Goal: Find specific page/section: Find specific page/section

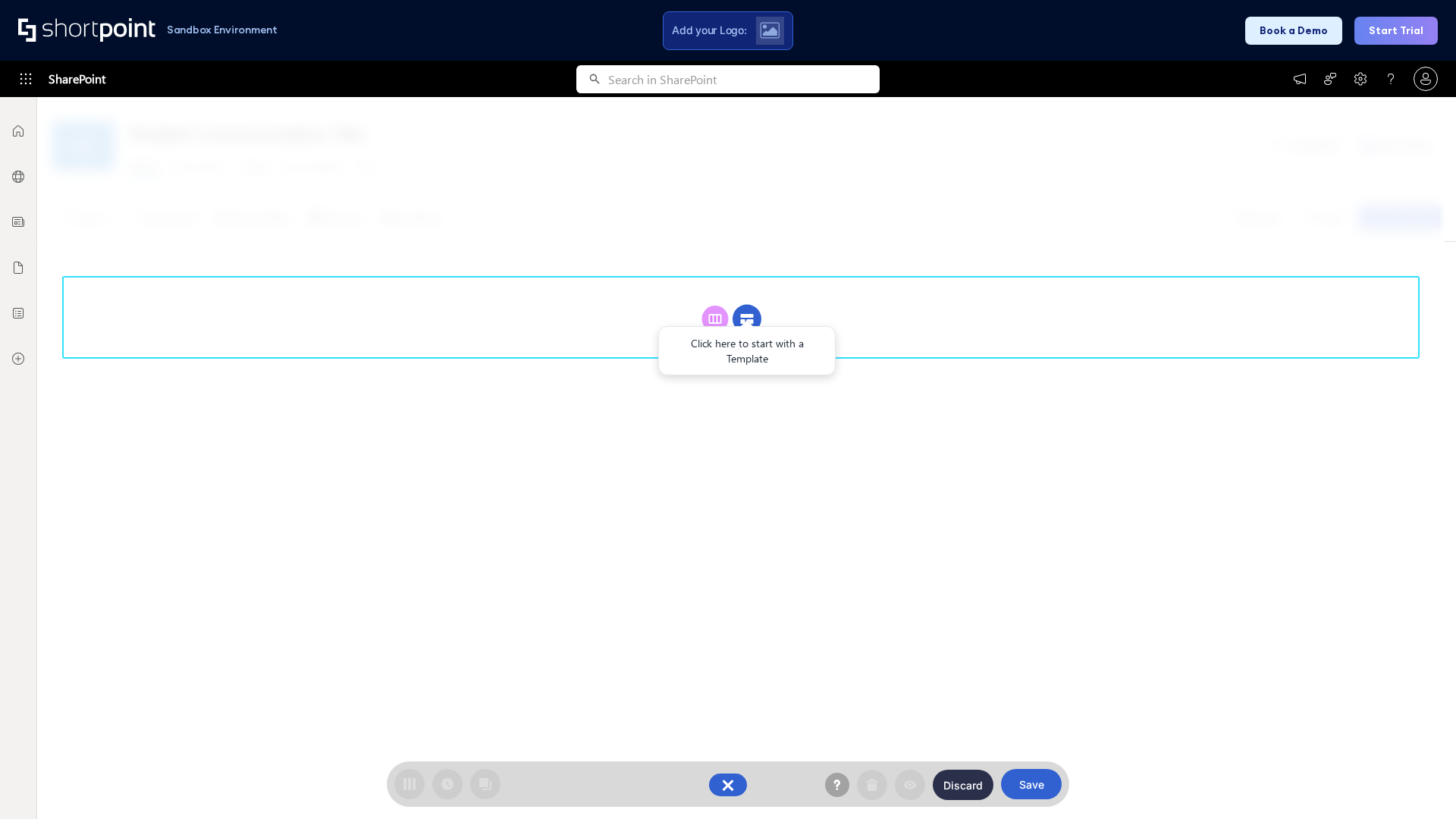
click at [747, 319] on circle at bounding box center [747, 319] width 29 height 29
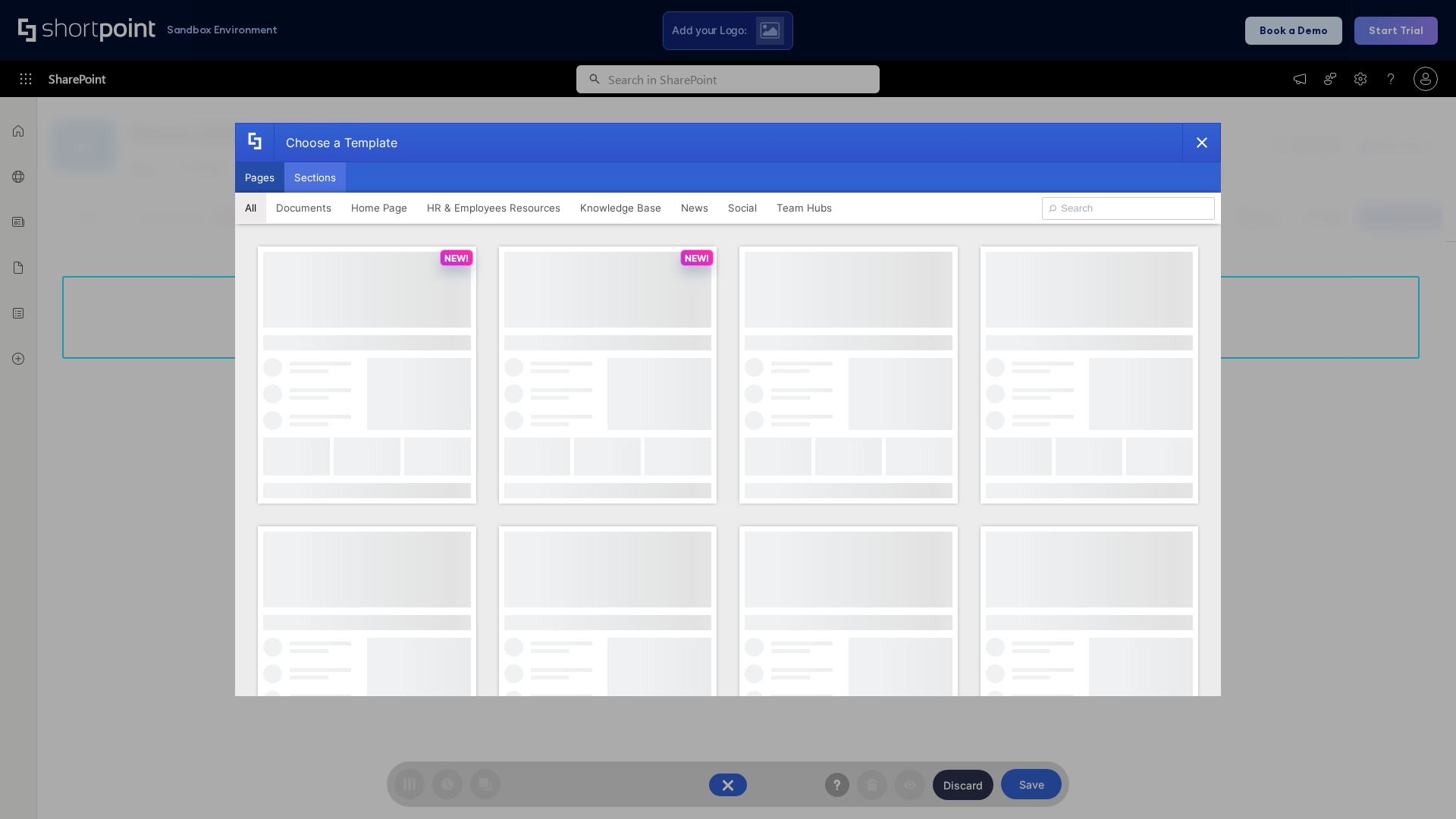
click at [315, 177] on button "Sections" at bounding box center [315, 177] width 62 height 30
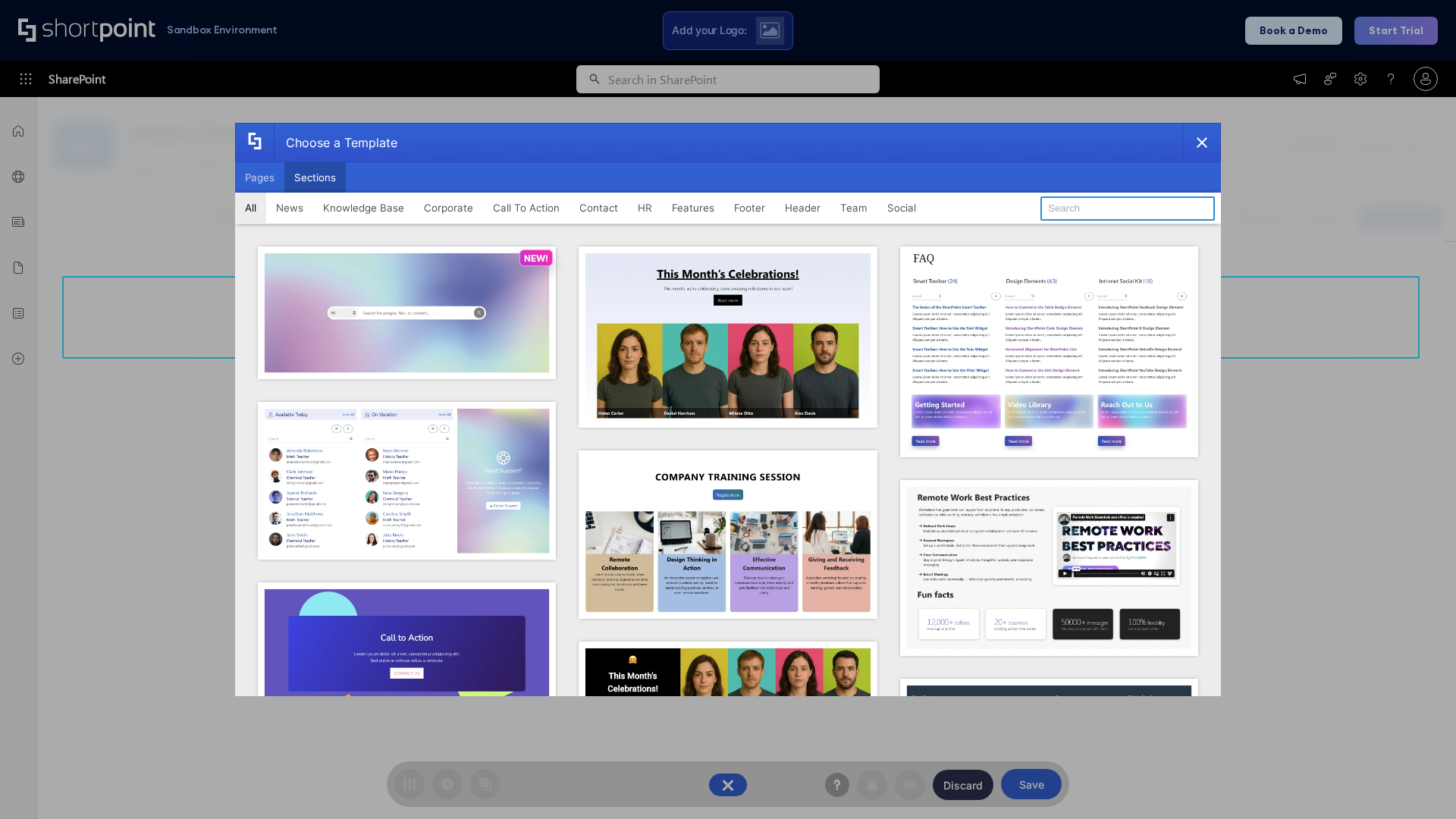
type input "Quick Links"
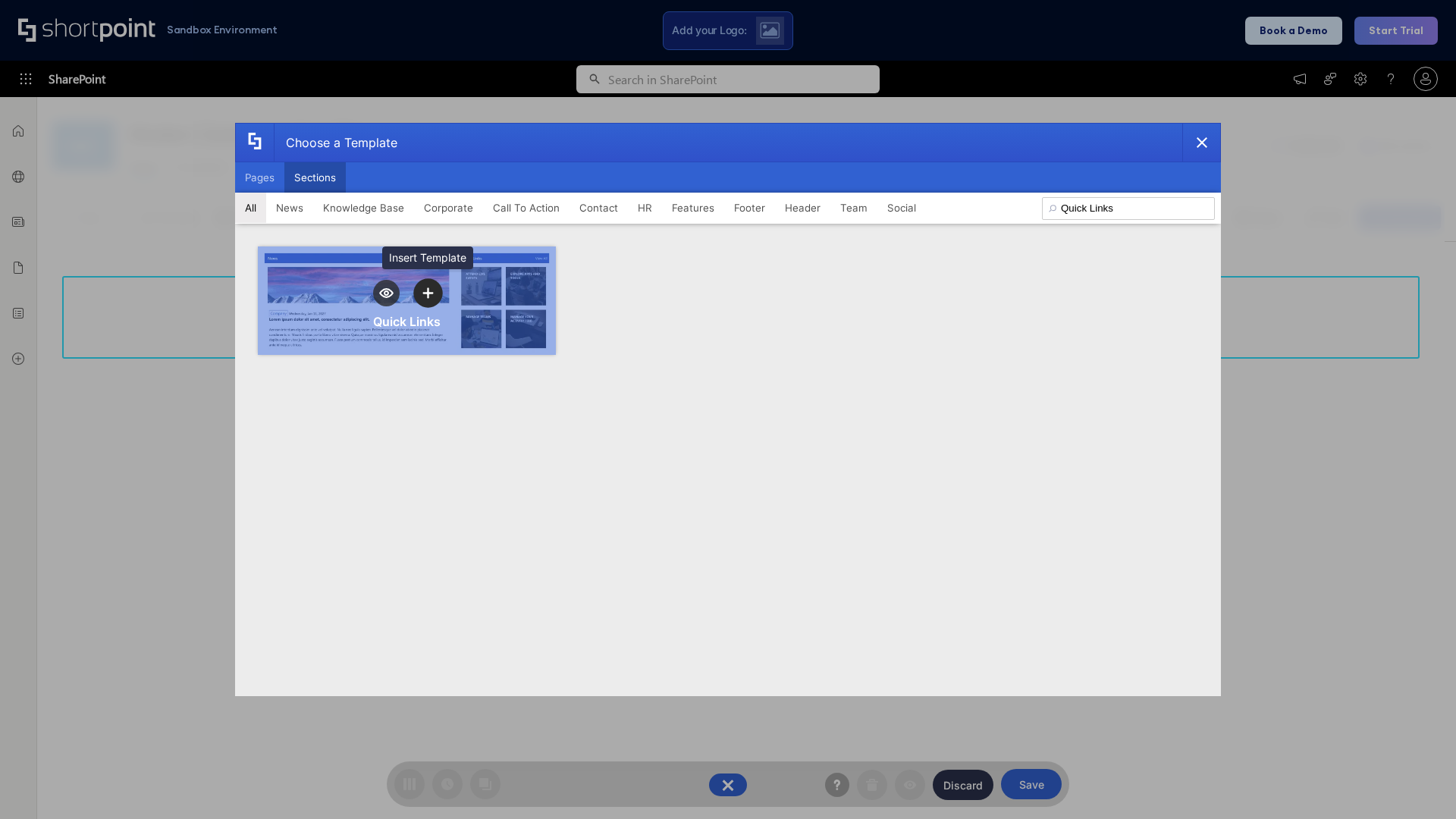
click at [428, 293] on icon "template selector" at bounding box center [427, 293] width 11 height 11
